Goal: Task Accomplishment & Management: Use online tool/utility

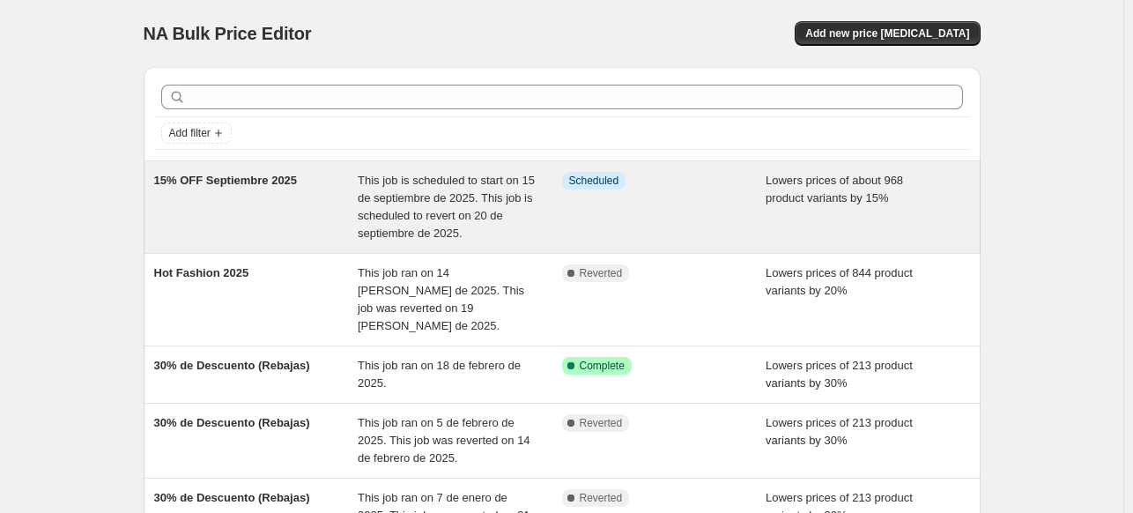
click at [253, 223] on div "15% OFF Septiembre 2025" at bounding box center [256, 207] width 204 height 70
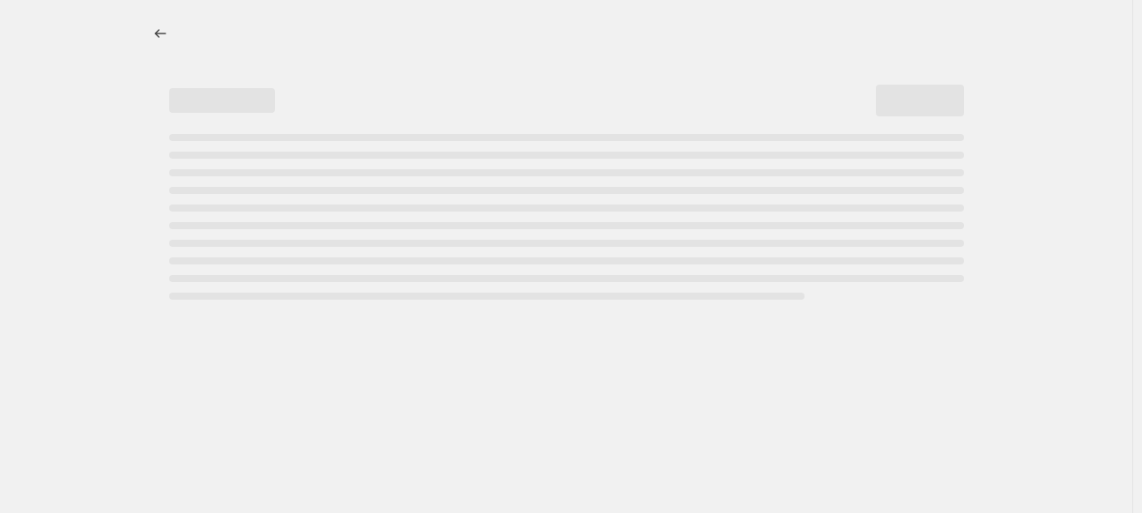
select select "percentage"
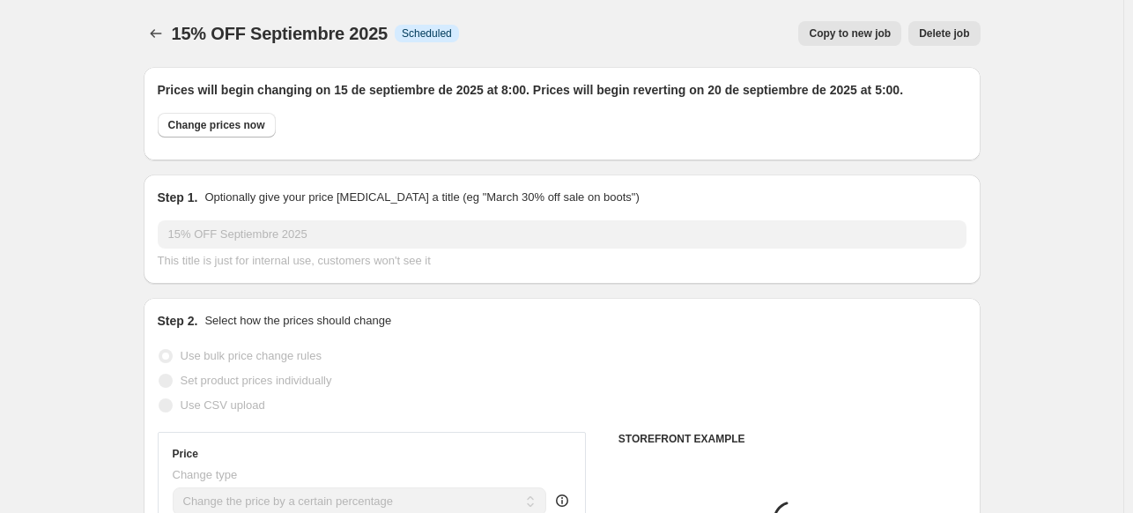
select select "collection"
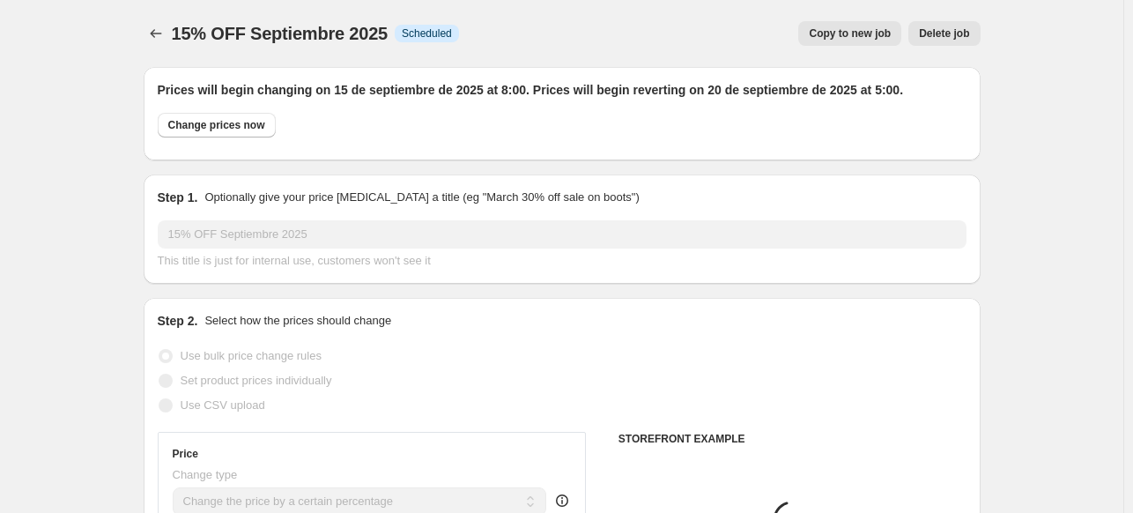
select select "collection"
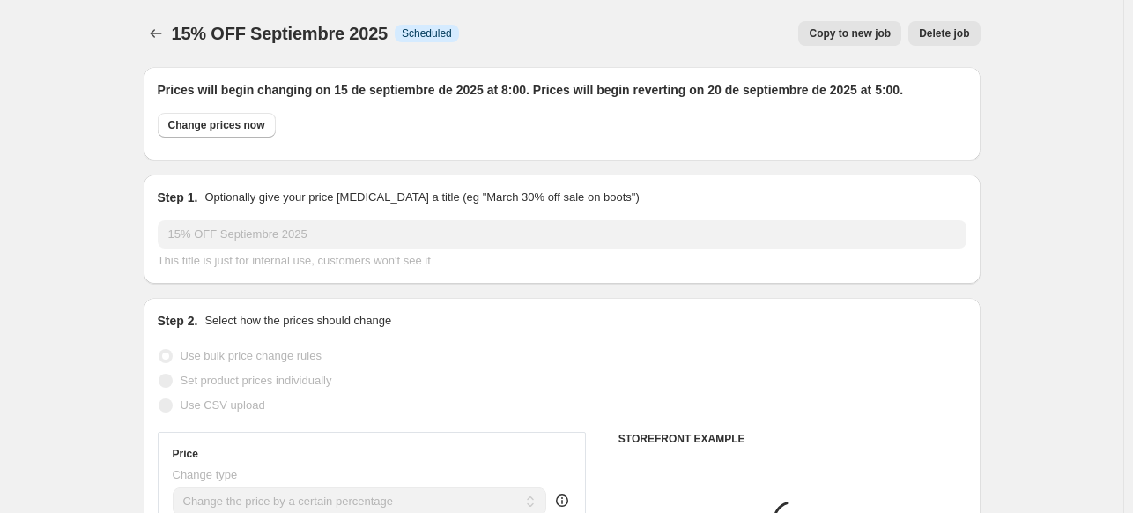
select select "collection"
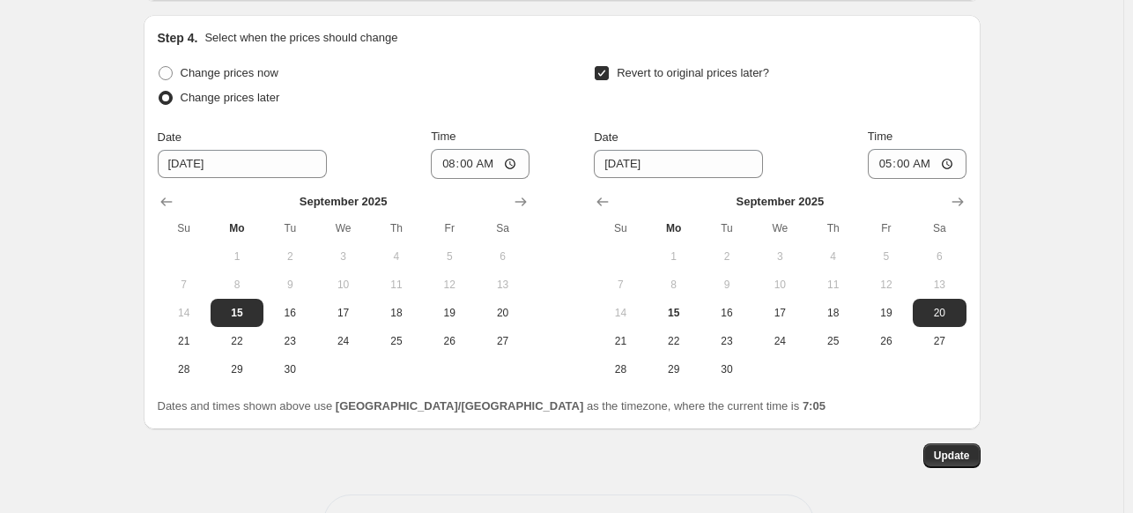
scroll to position [2358, 0]
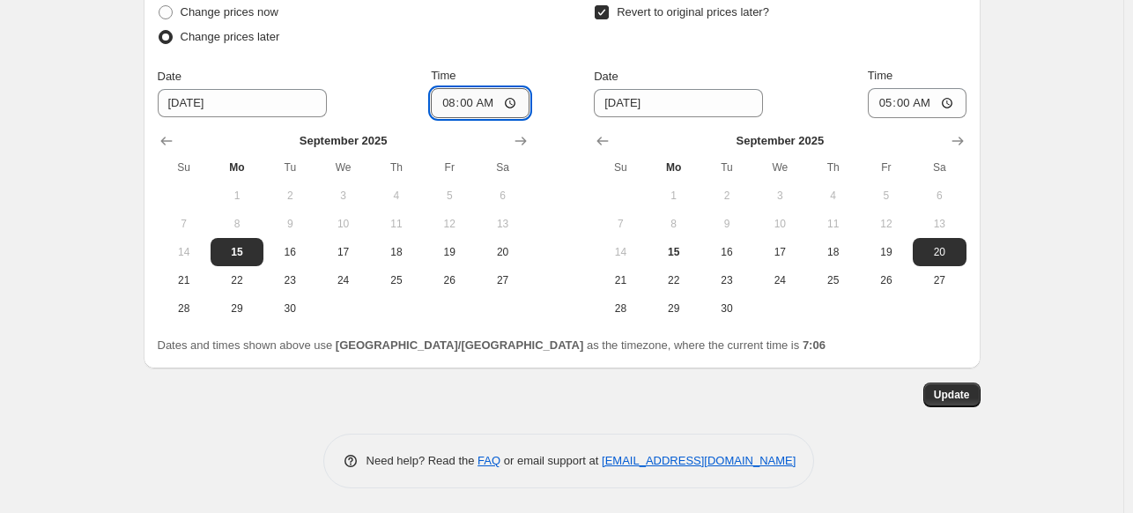
click at [445, 106] on input "08:00" at bounding box center [480, 103] width 99 height 30
type input "07:30"
click at [968, 397] on span "Update" at bounding box center [952, 395] width 36 height 14
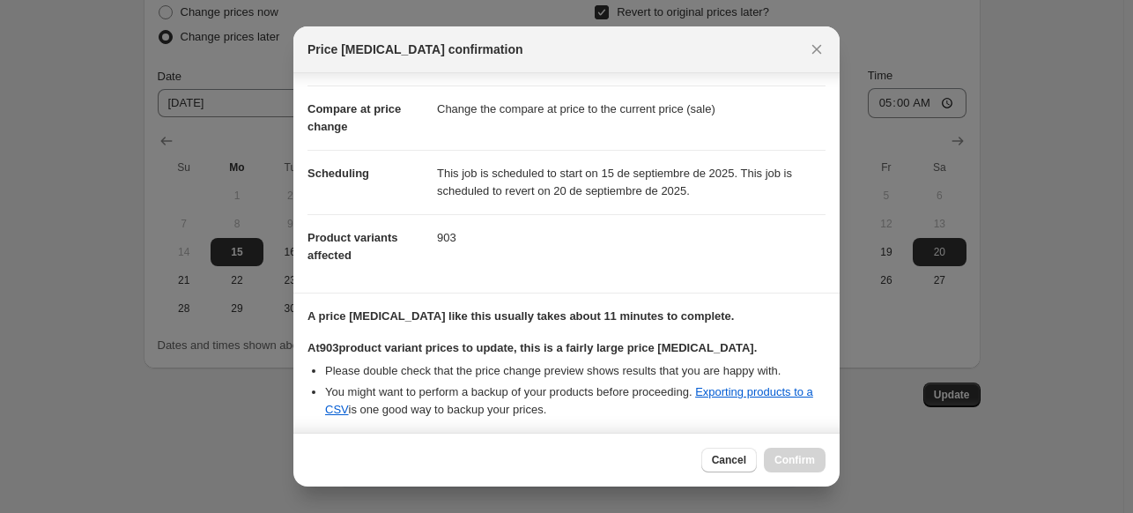
scroll to position [321, 0]
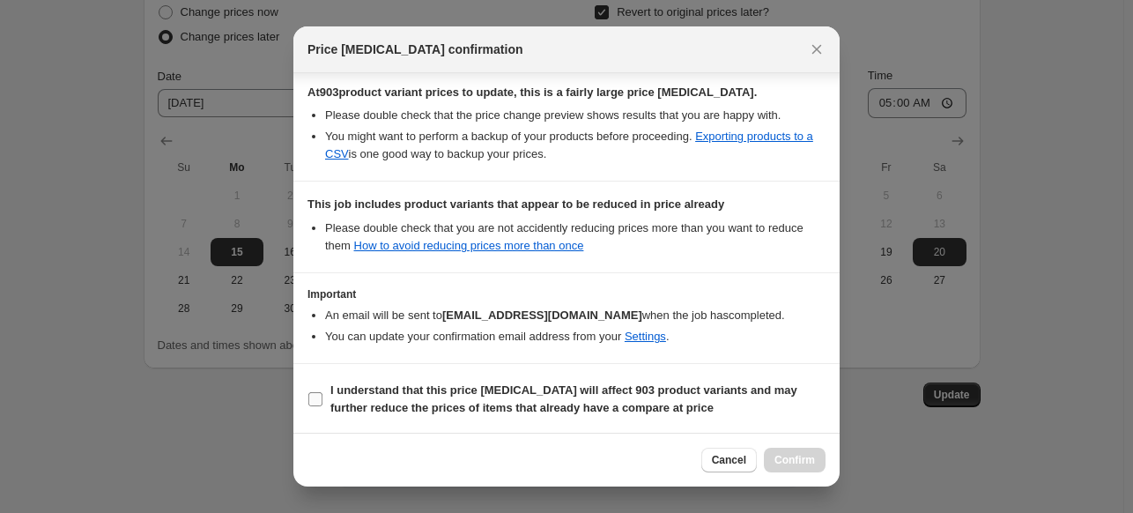
click at [318, 396] on input "I understand that this price [MEDICAL_DATA] will affect 903 product variants an…" at bounding box center [315, 399] width 14 height 14
checkbox input "true"
click at [786, 454] on span "Confirm" at bounding box center [795, 460] width 41 height 14
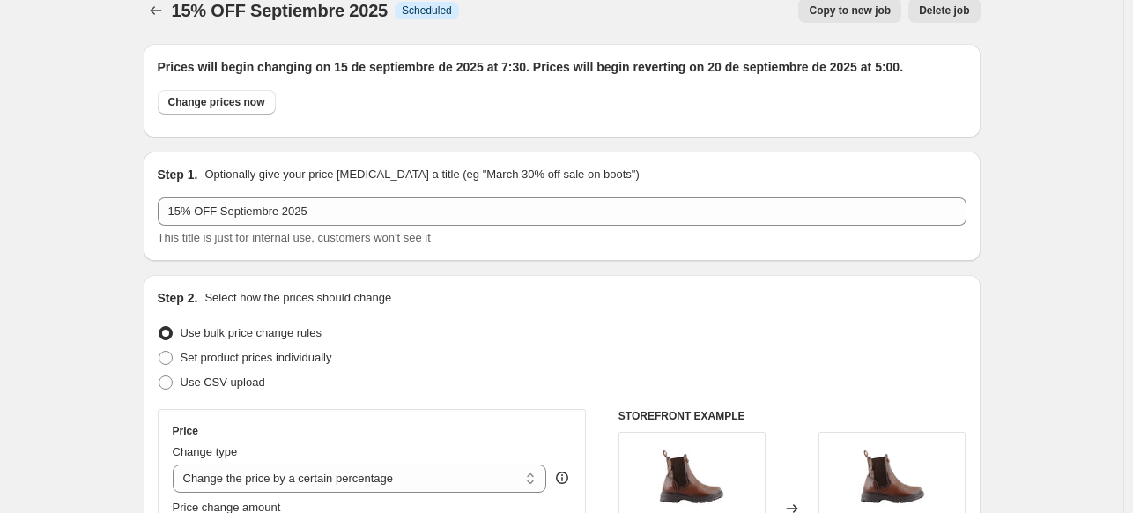
scroll to position [0, 0]
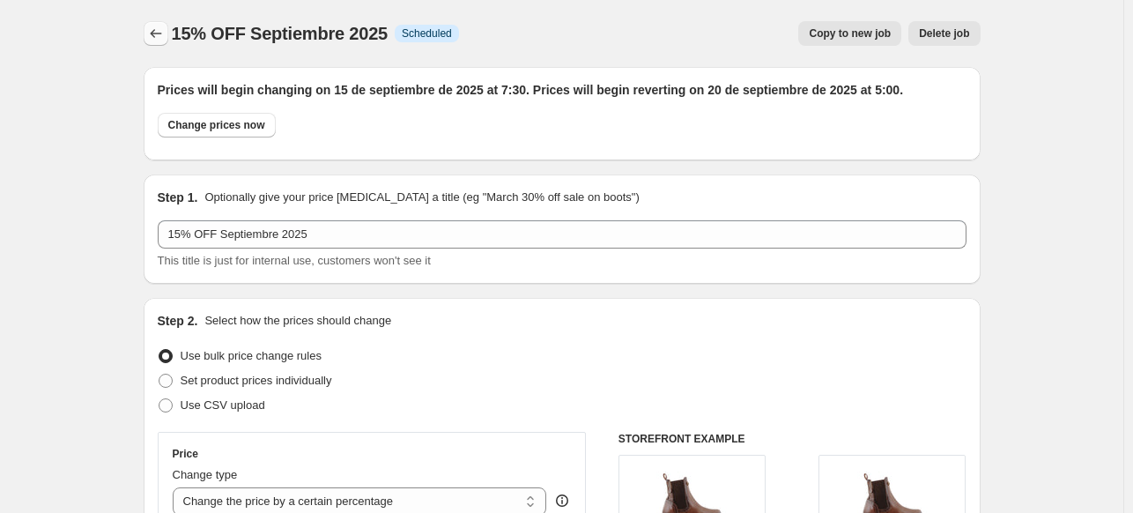
click at [153, 37] on icon "Price change jobs" at bounding box center [156, 34] width 18 height 18
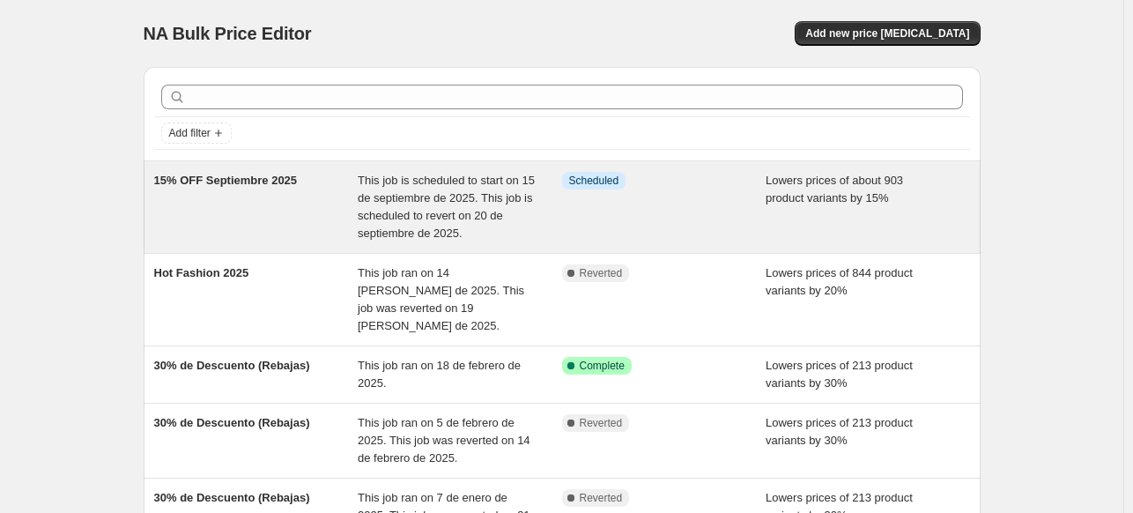
click at [481, 216] on span "This job is scheduled to start on 15 de septiembre de 2025. This job is schedul…" at bounding box center [446, 207] width 177 height 66
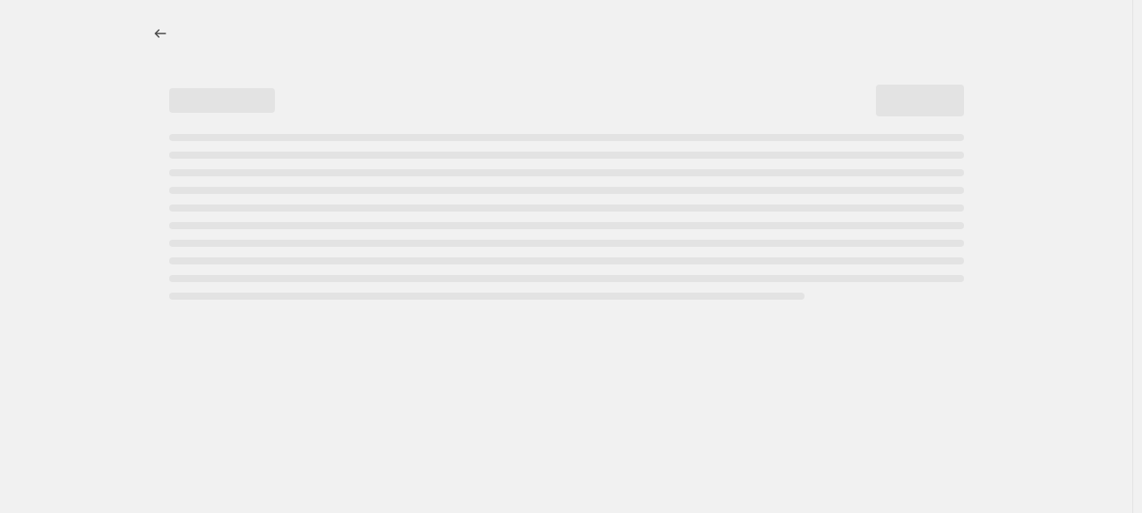
select select "percentage"
select select "collection"
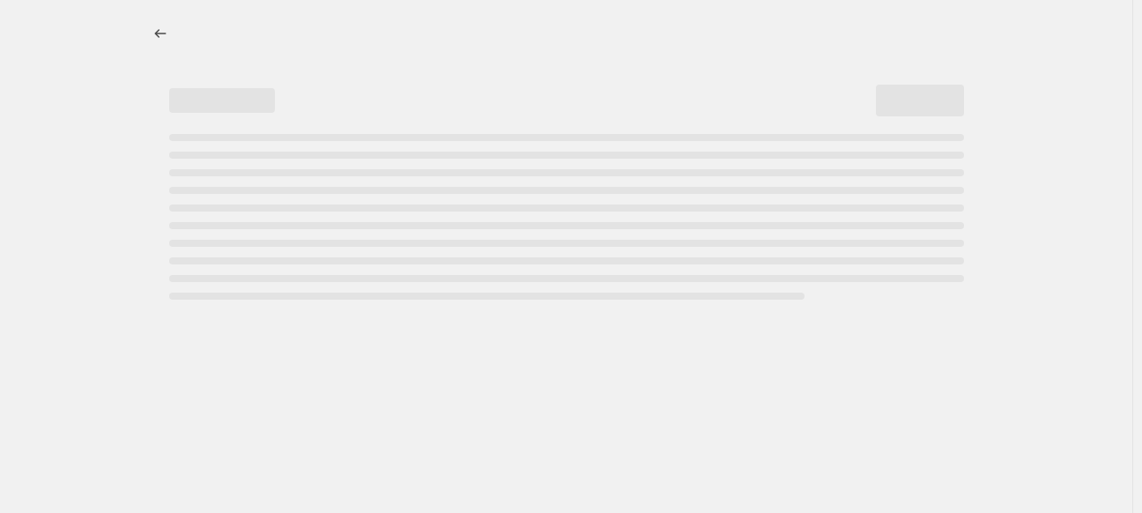
select select "collection"
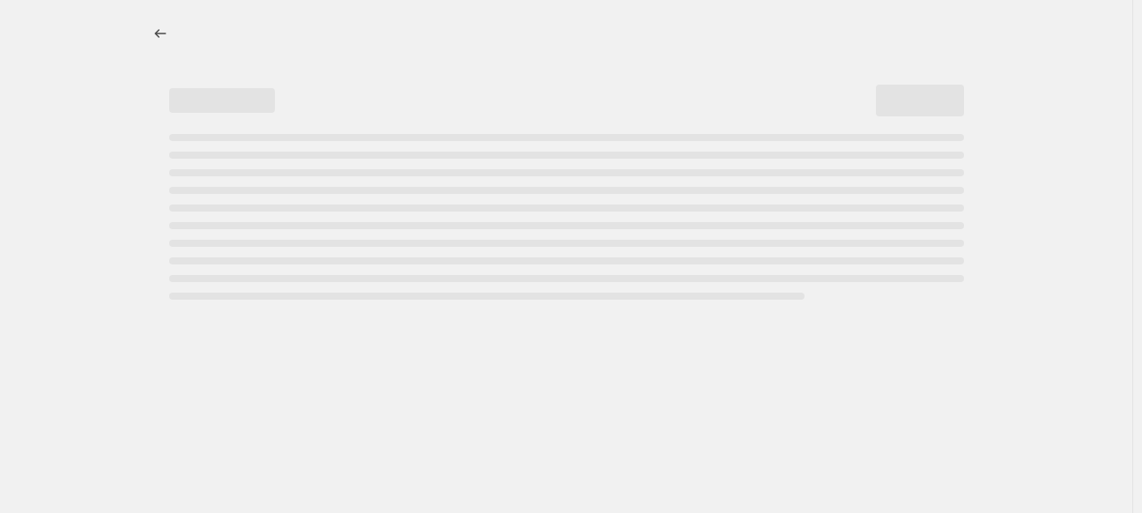
select select "collection"
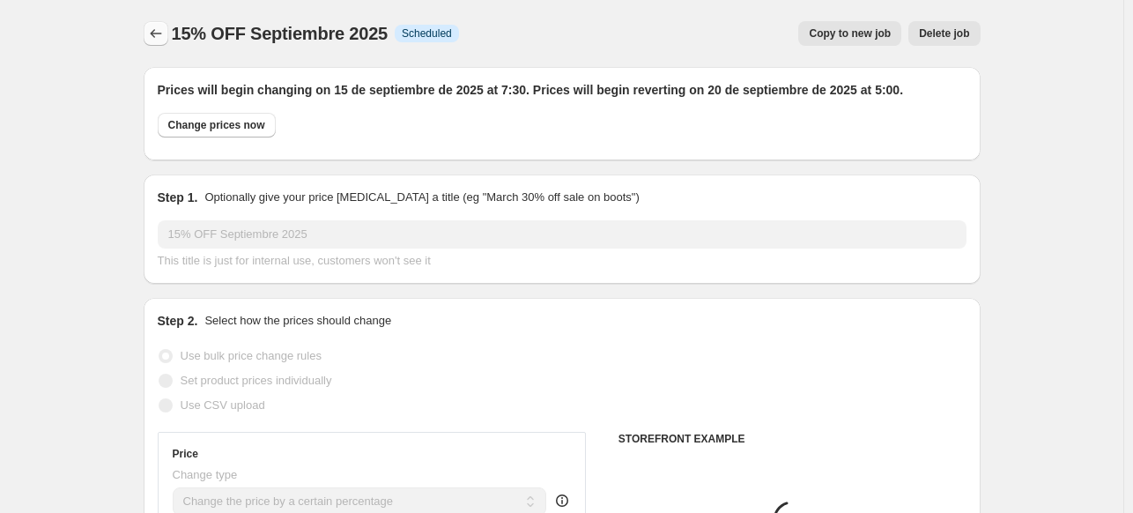
click at [159, 35] on icon "Price change jobs" at bounding box center [156, 34] width 18 height 18
